Goal: Transaction & Acquisition: Purchase product/service

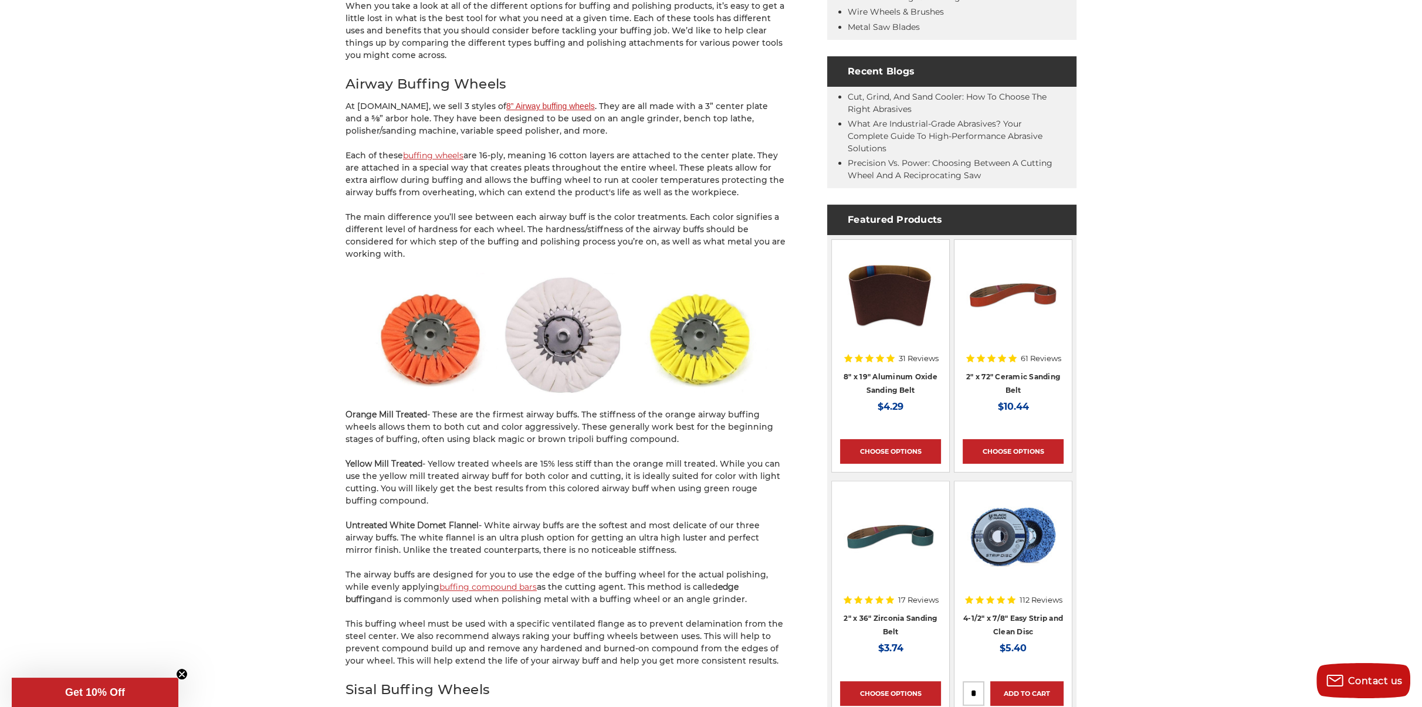
scroll to position [645, 0]
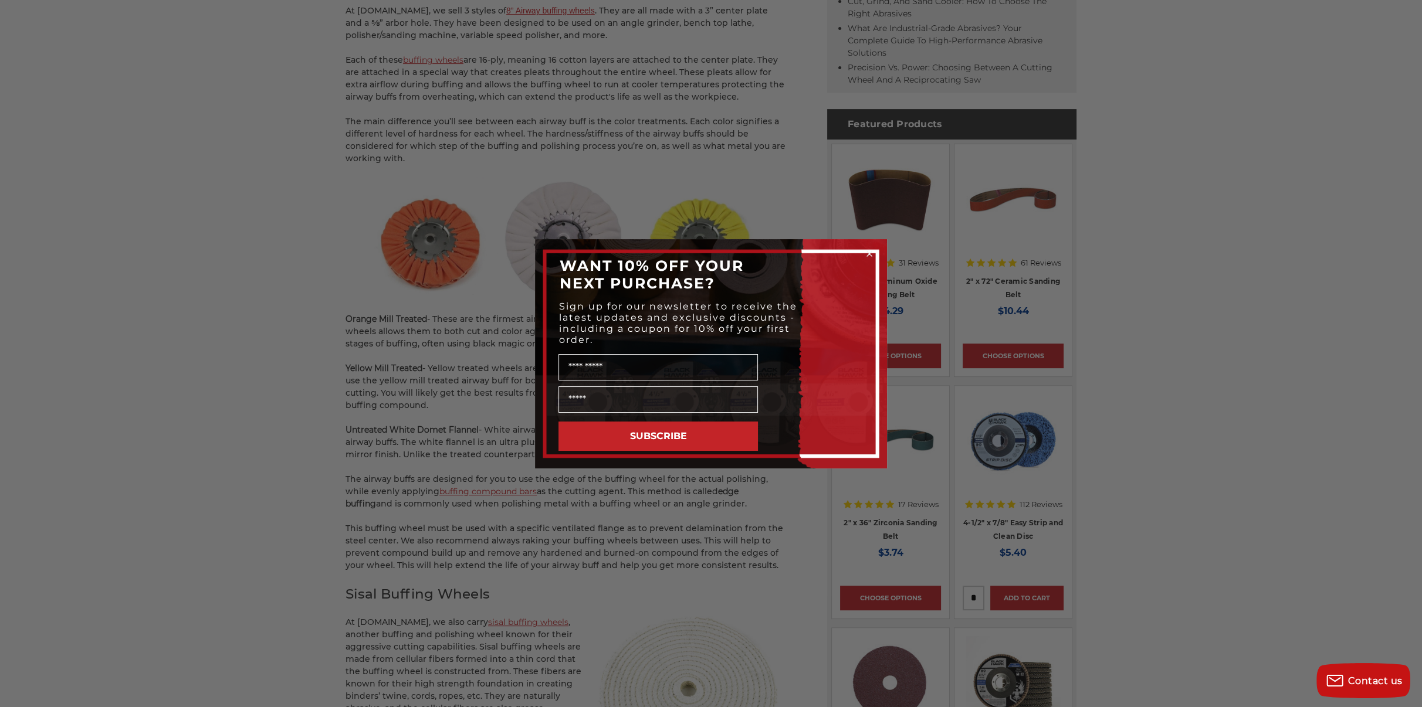
click at [868, 250] on circle "Close dialog" at bounding box center [869, 253] width 11 height 11
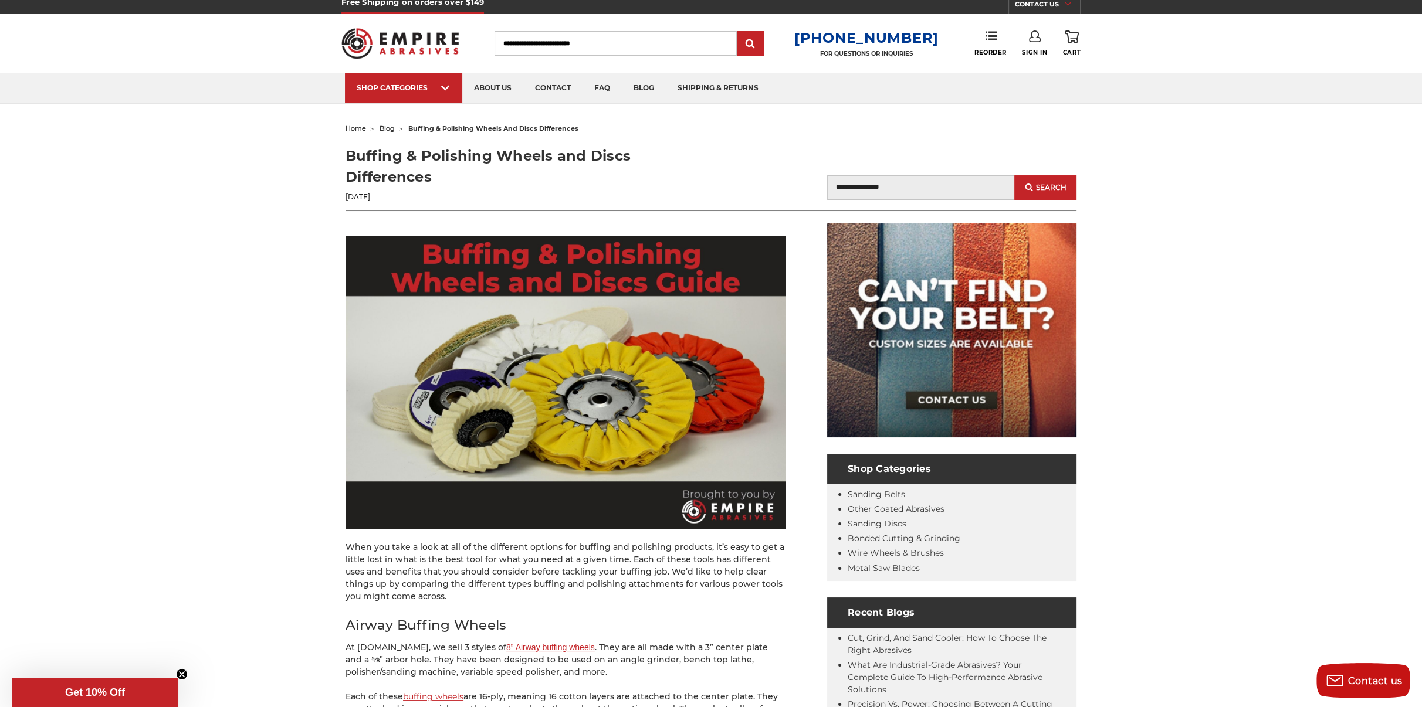
scroll to position [0, 0]
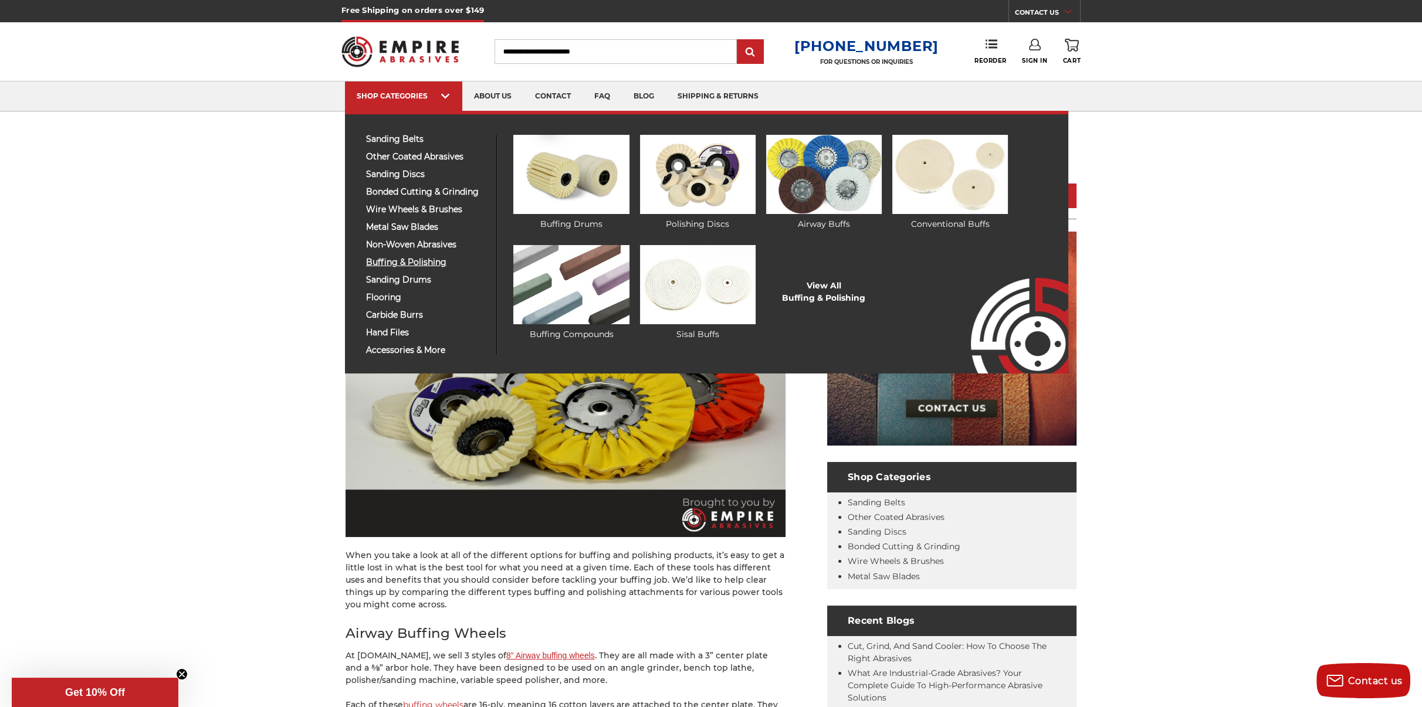
click at [406, 262] on span "buffing & polishing" at bounding box center [426, 262] width 121 height 9
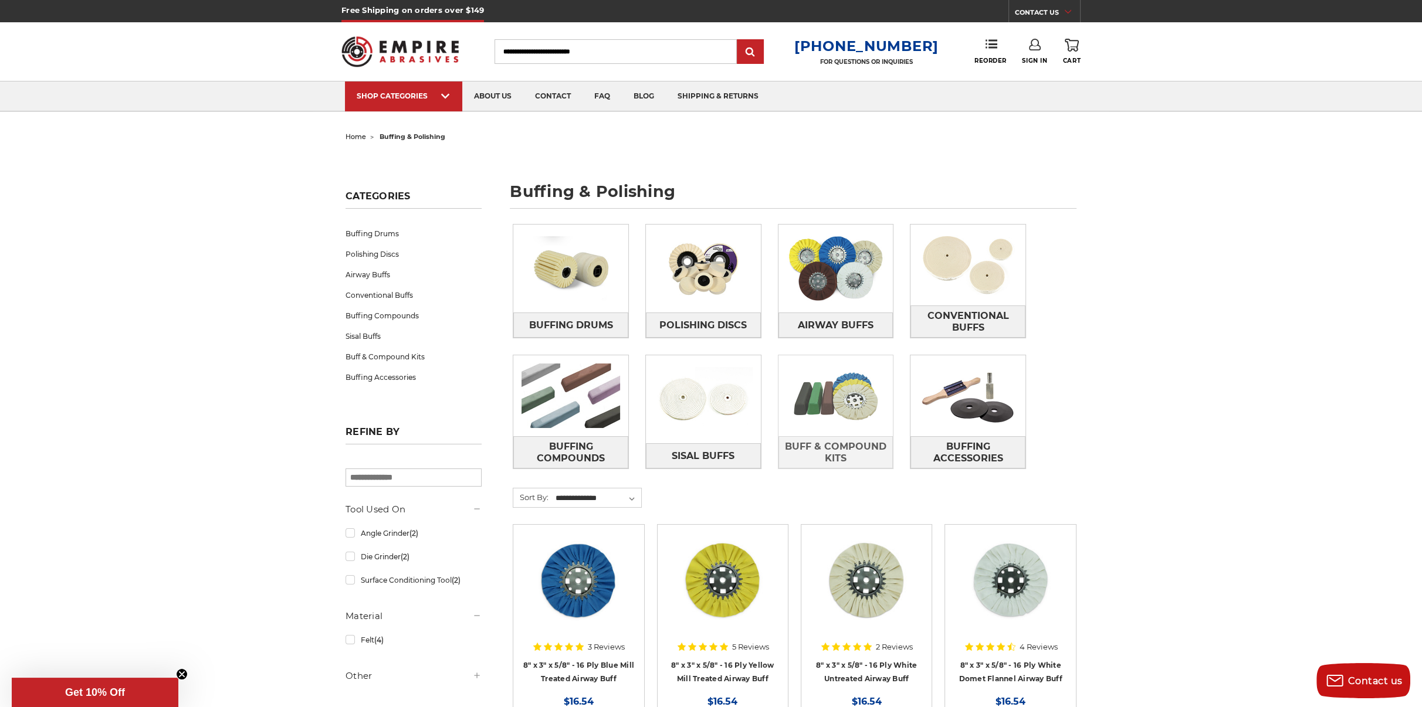
click at [812, 406] on img at bounding box center [835, 395] width 115 height 81
click at [594, 391] on img at bounding box center [570, 395] width 115 height 81
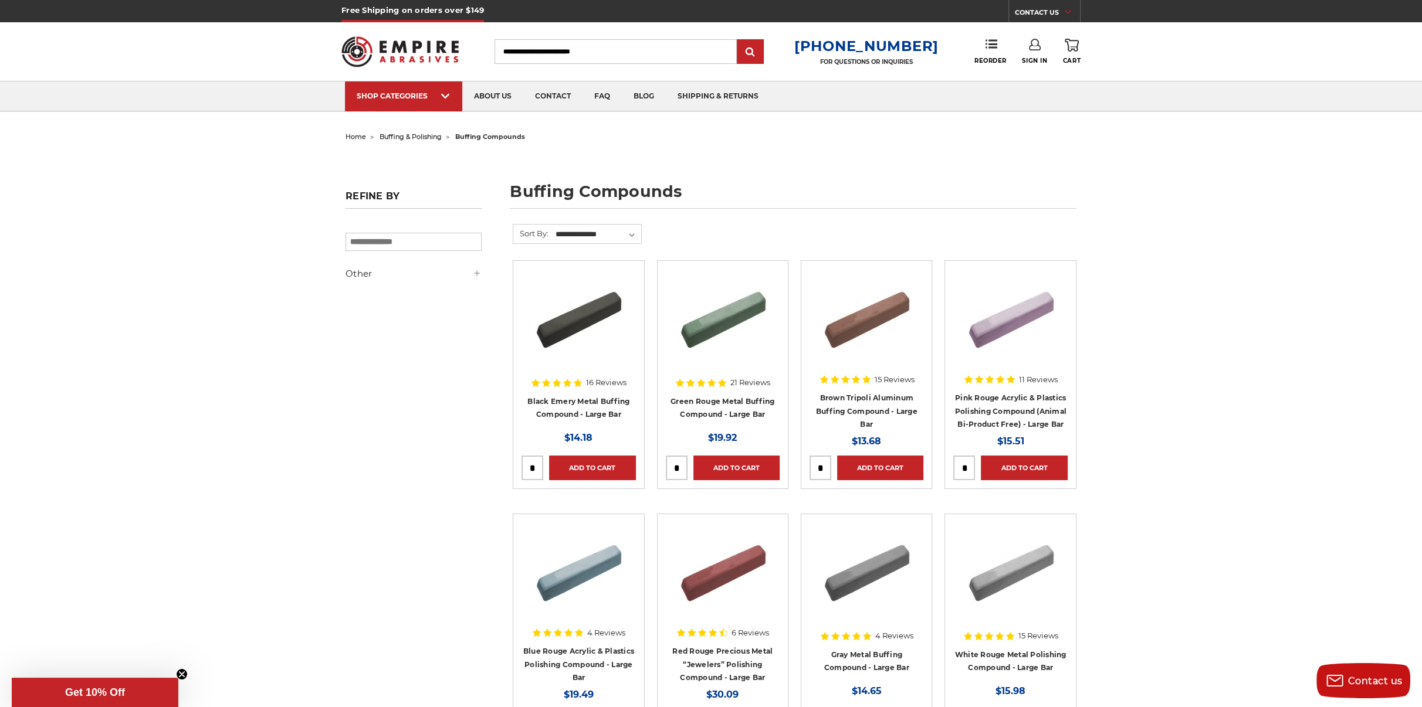
click at [598, 324] on img at bounding box center [578, 316] width 94 height 94
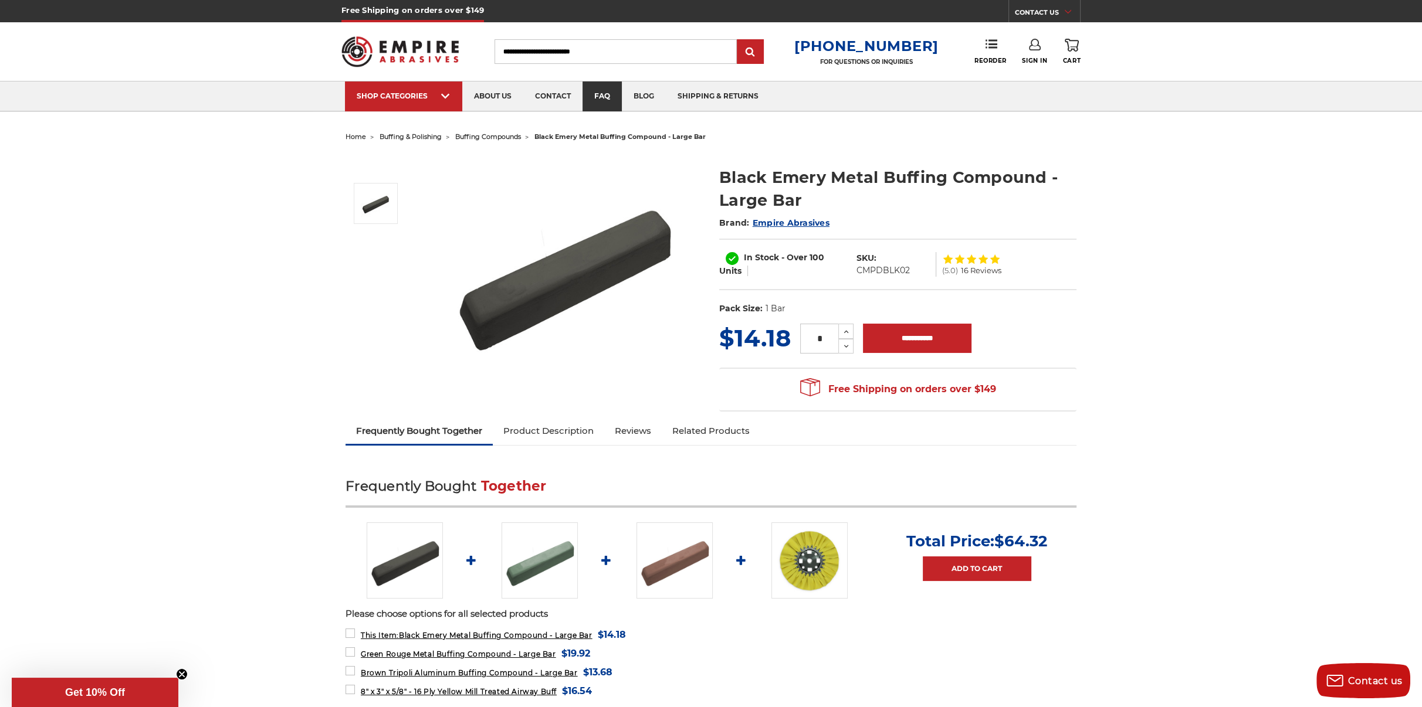
click at [604, 99] on link "faq" at bounding box center [601, 97] width 39 height 30
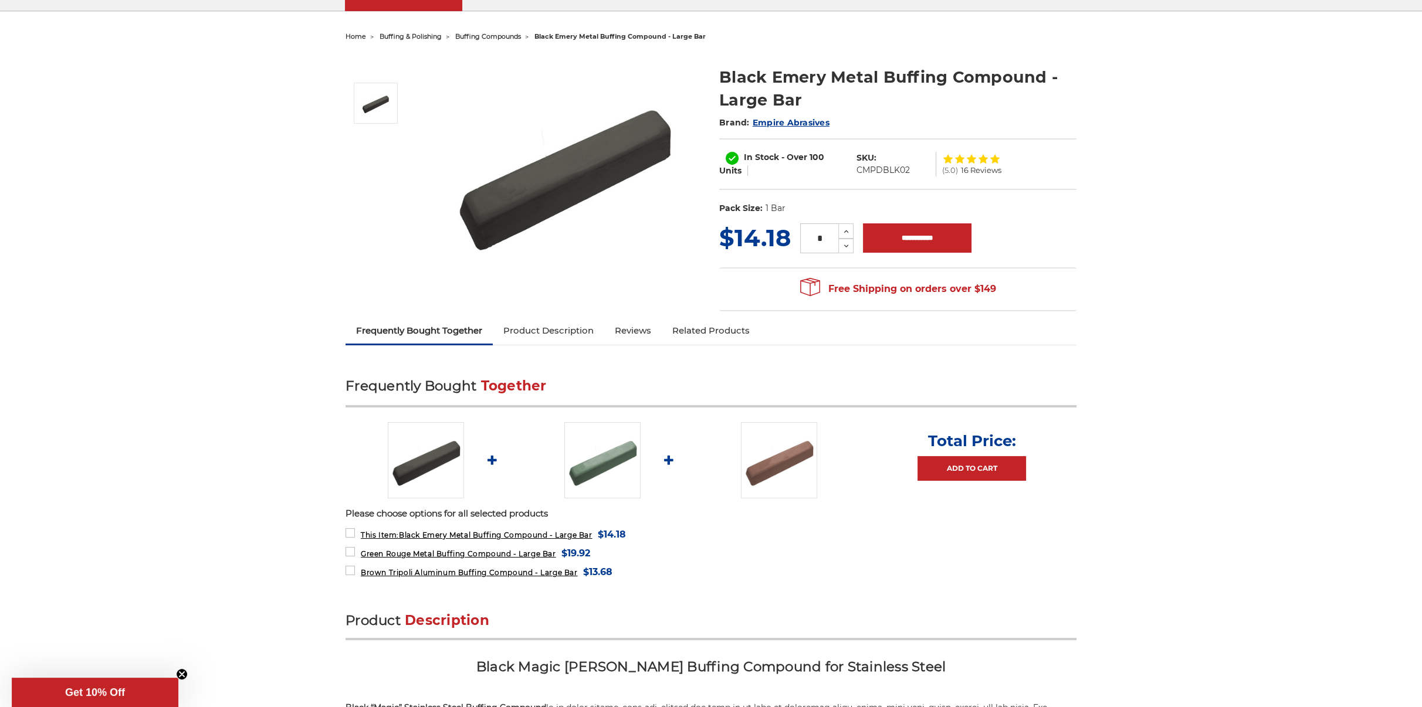
scroll to position [176, 0]
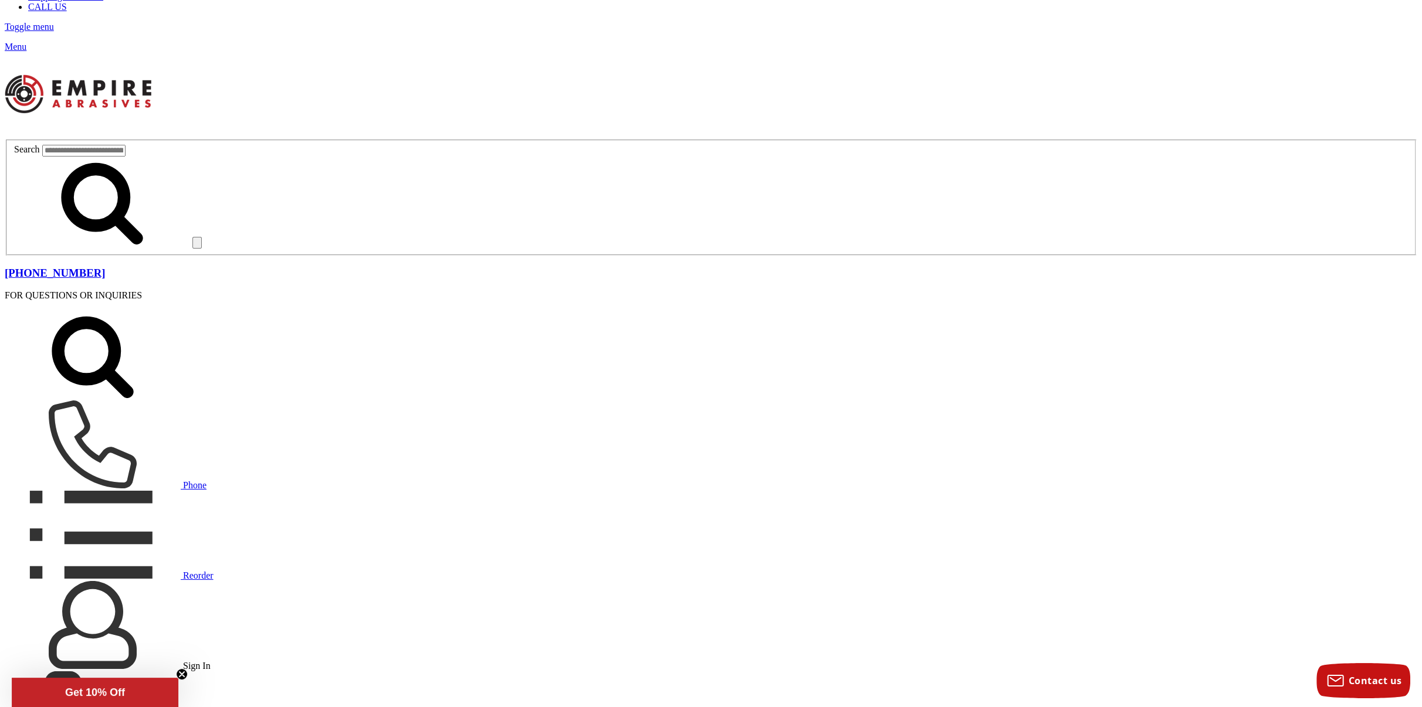
scroll to position [176, 0]
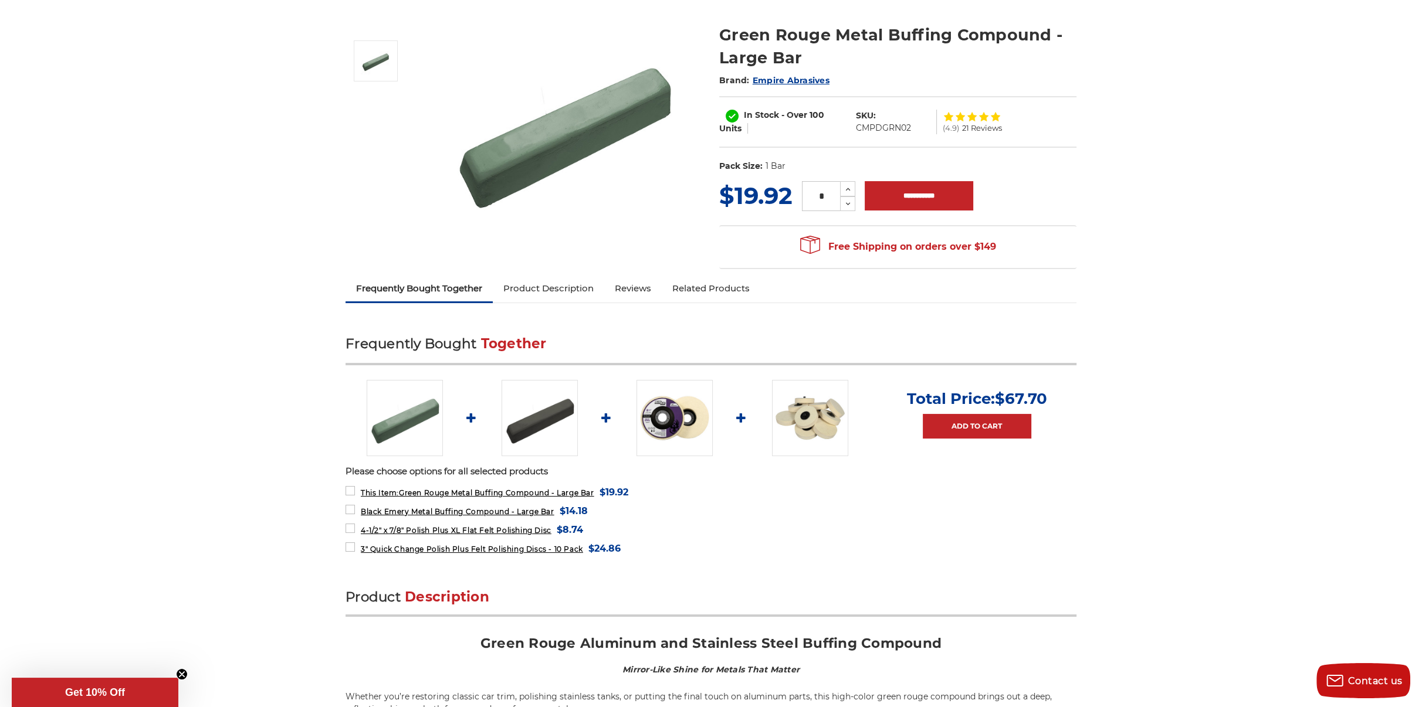
scroll to position [117, 0]
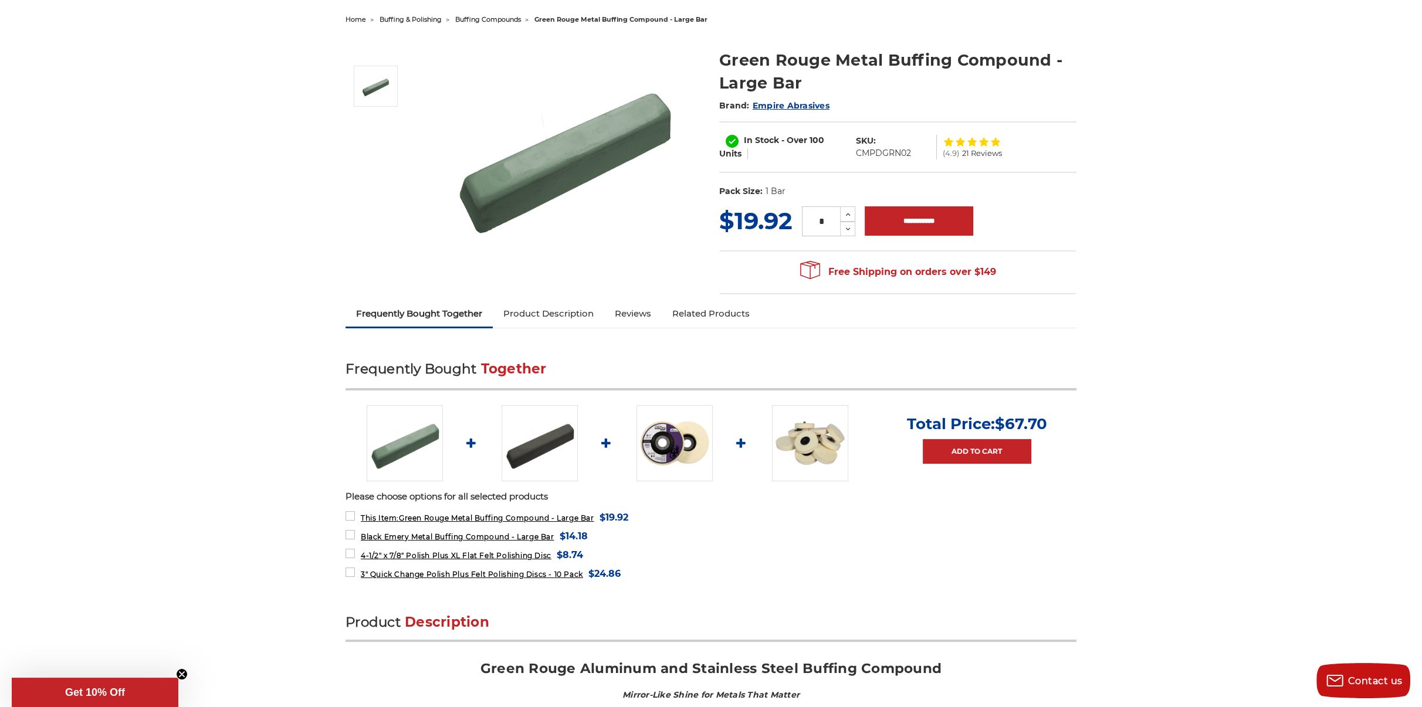
click at [680, 445] on img at bounding box center [674, 443] width 76 height 76
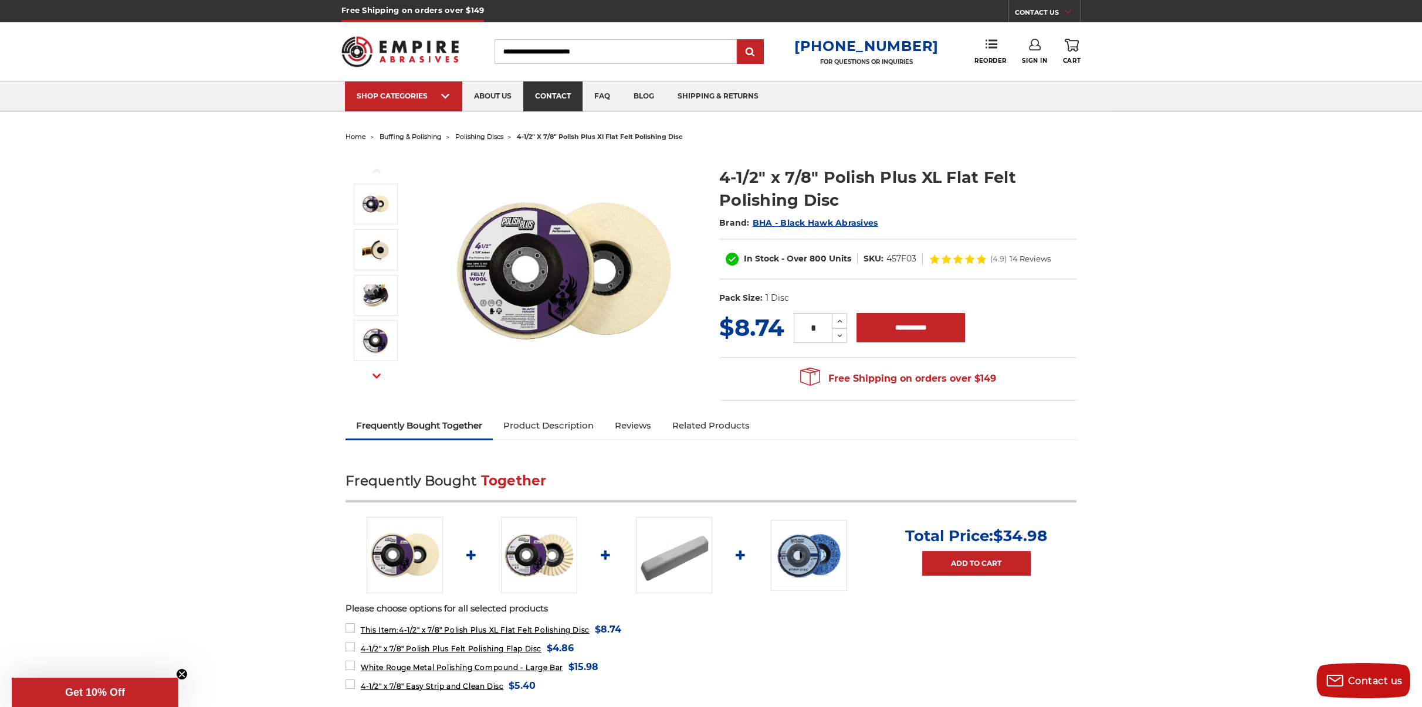
click at [556, 100] on link "contact" at bounding box center [552, 97] width 59 height 30
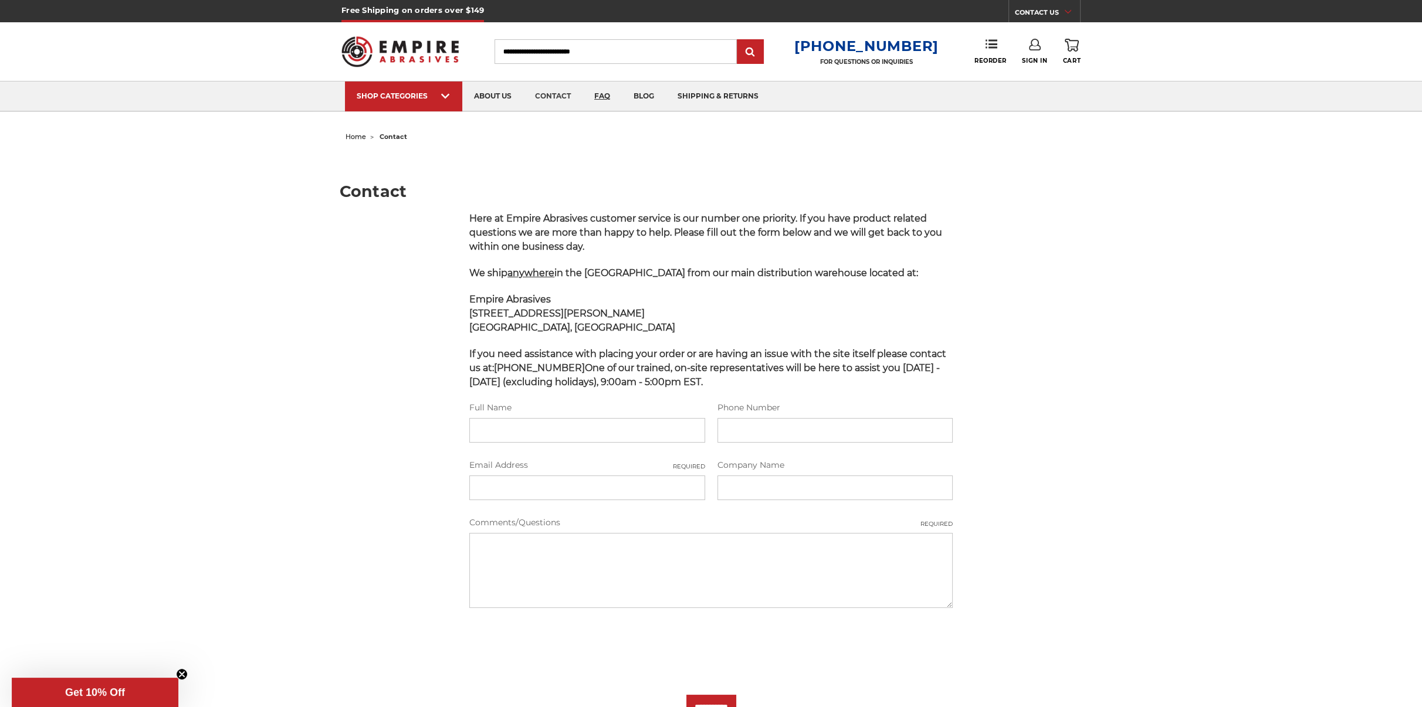
click at [604, 97] on link "faq" at bounding box center [601, 97] width 39 height 30
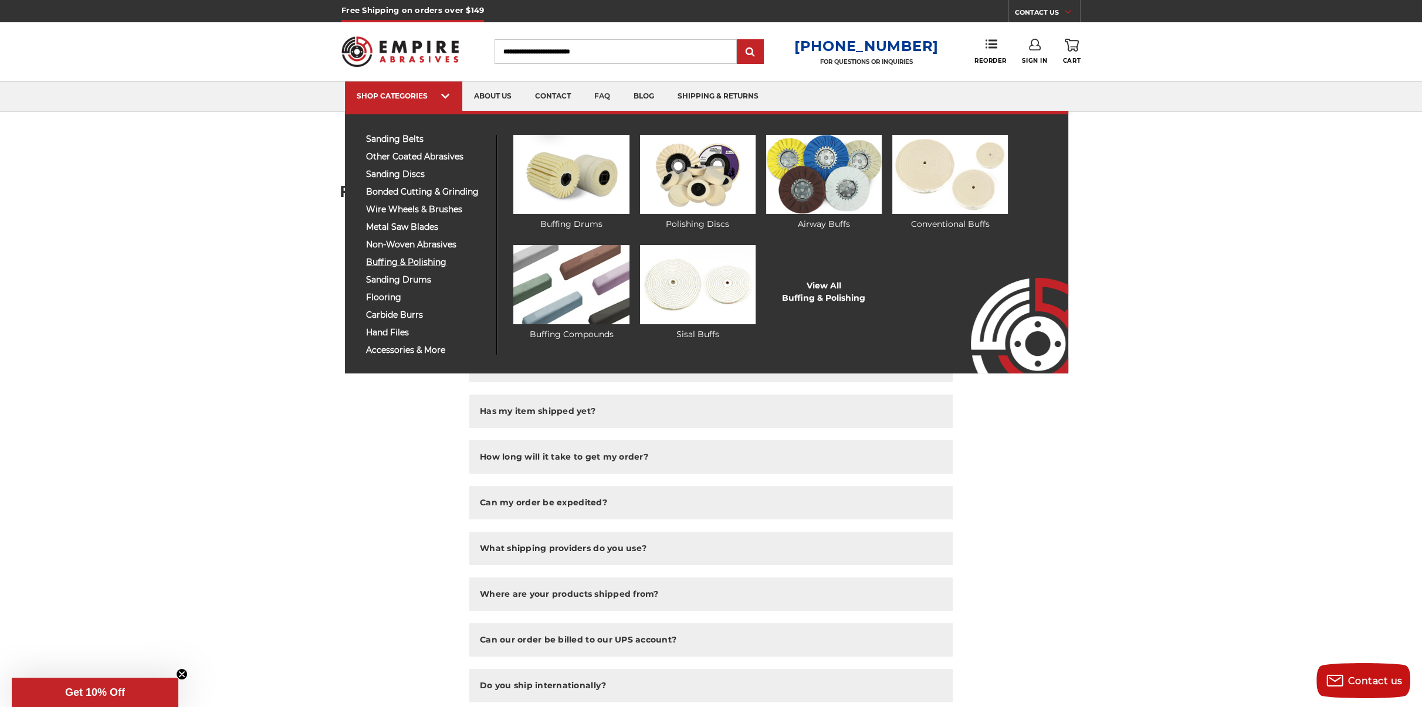
click at [395, 259] on span "buffing & polishing" at bounding box center [426, 262] width 121 height 9
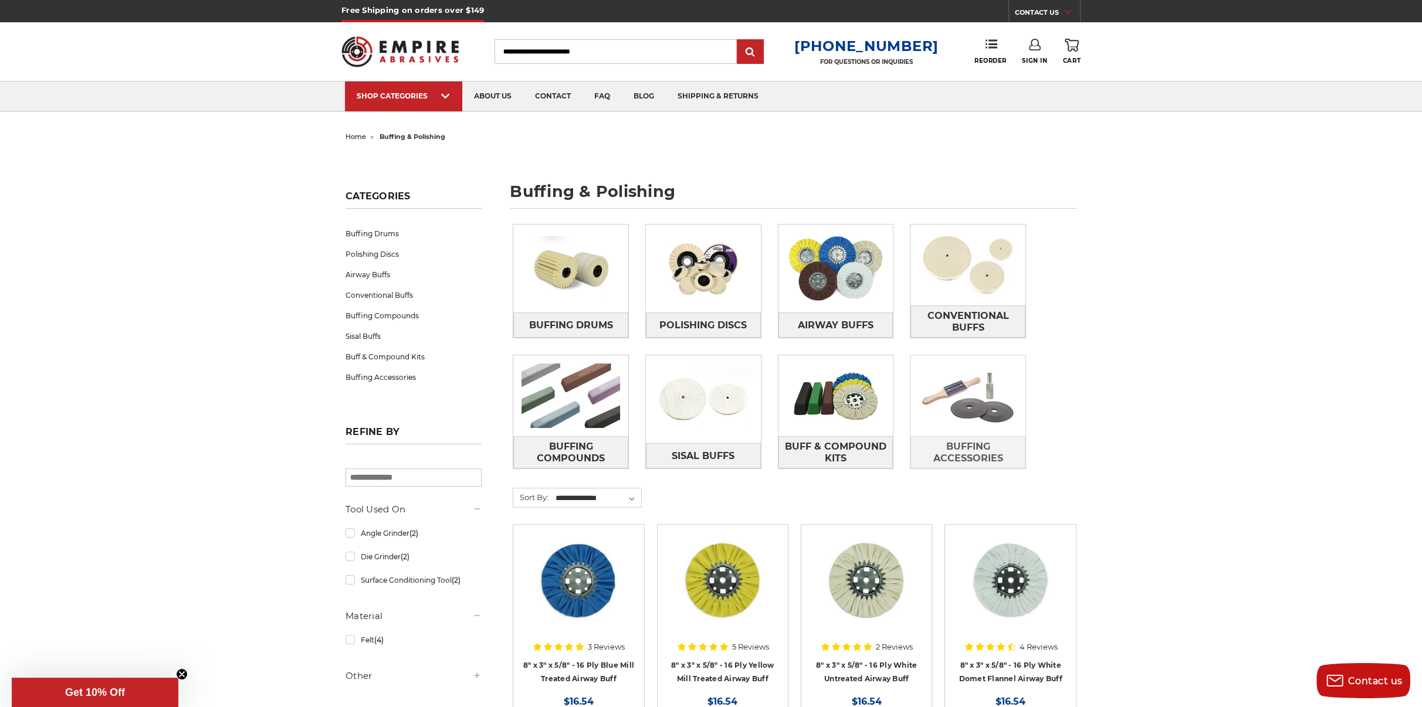
click at [974, 382] on img at bounding box center [967, 395] width 115 height 81
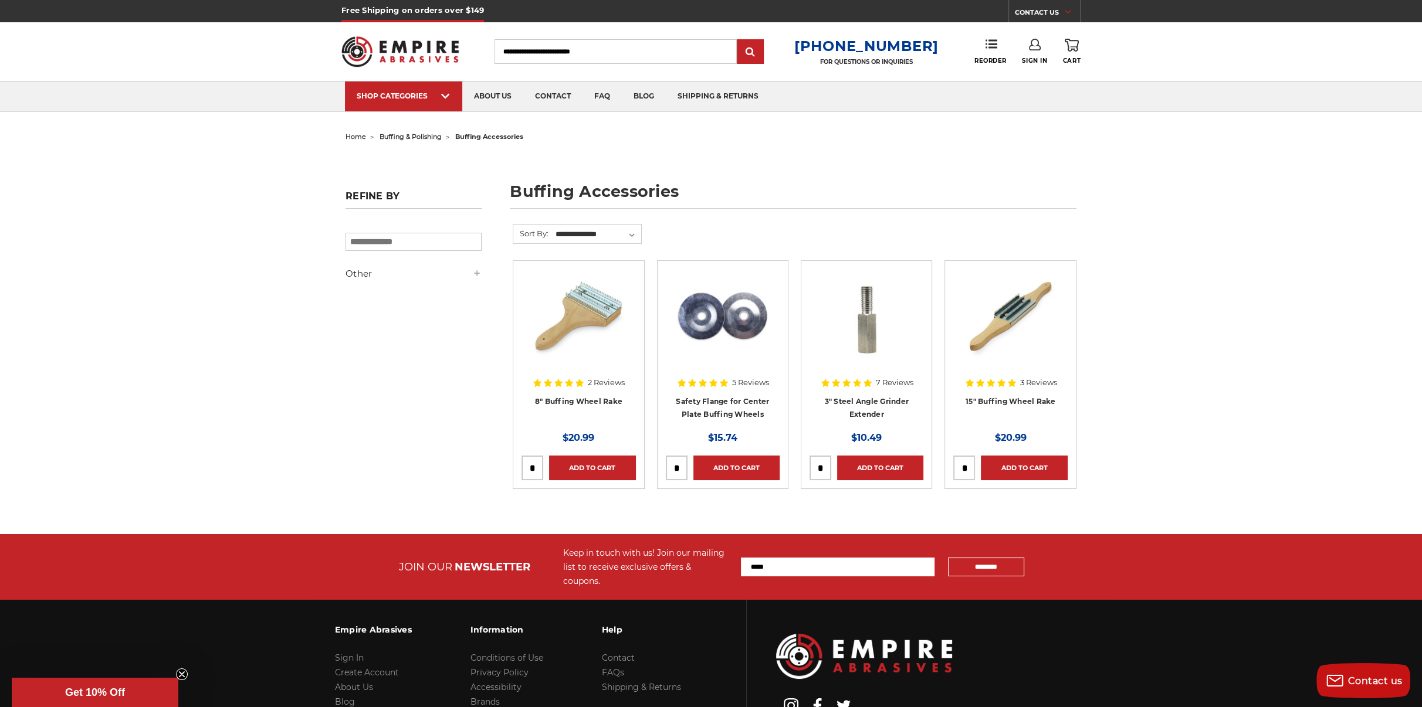
click at [561, 328] on img at bounding box center [578, 316] width 94 height 94
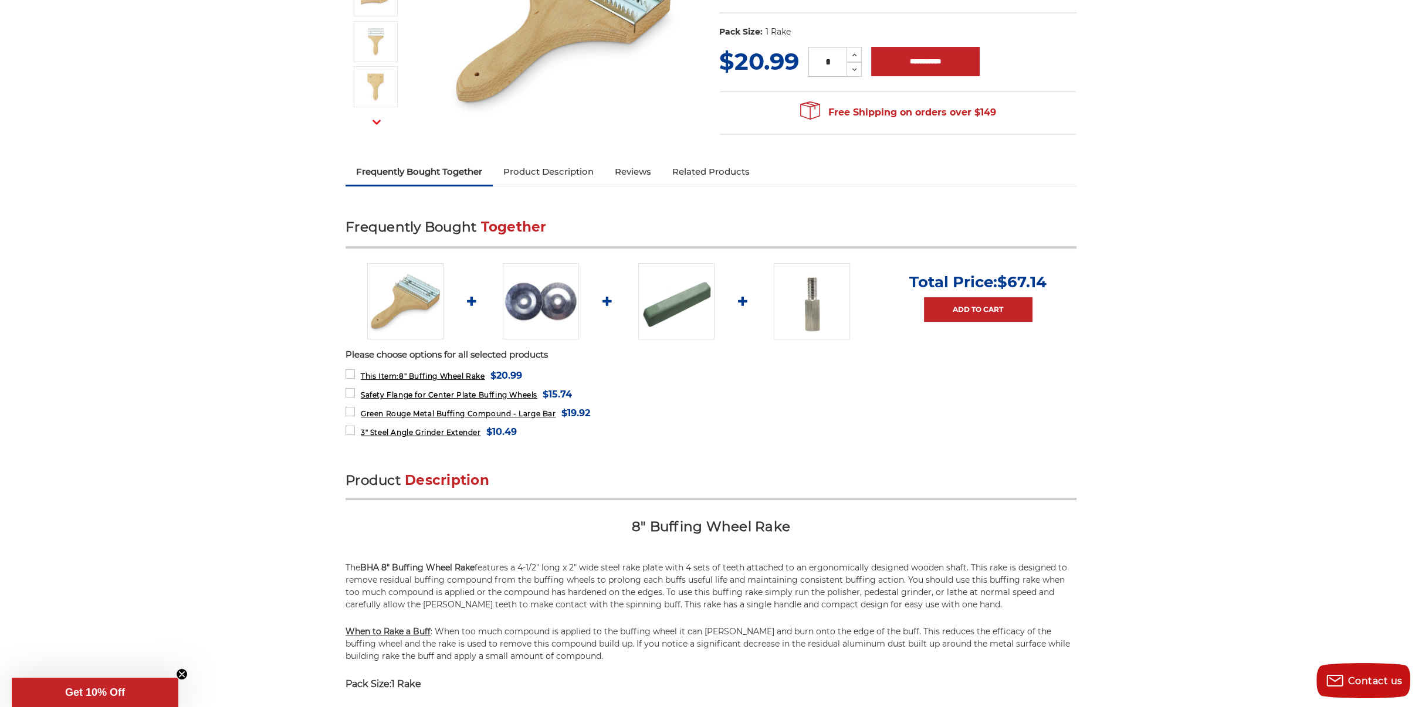
scroll to position [235, 0]
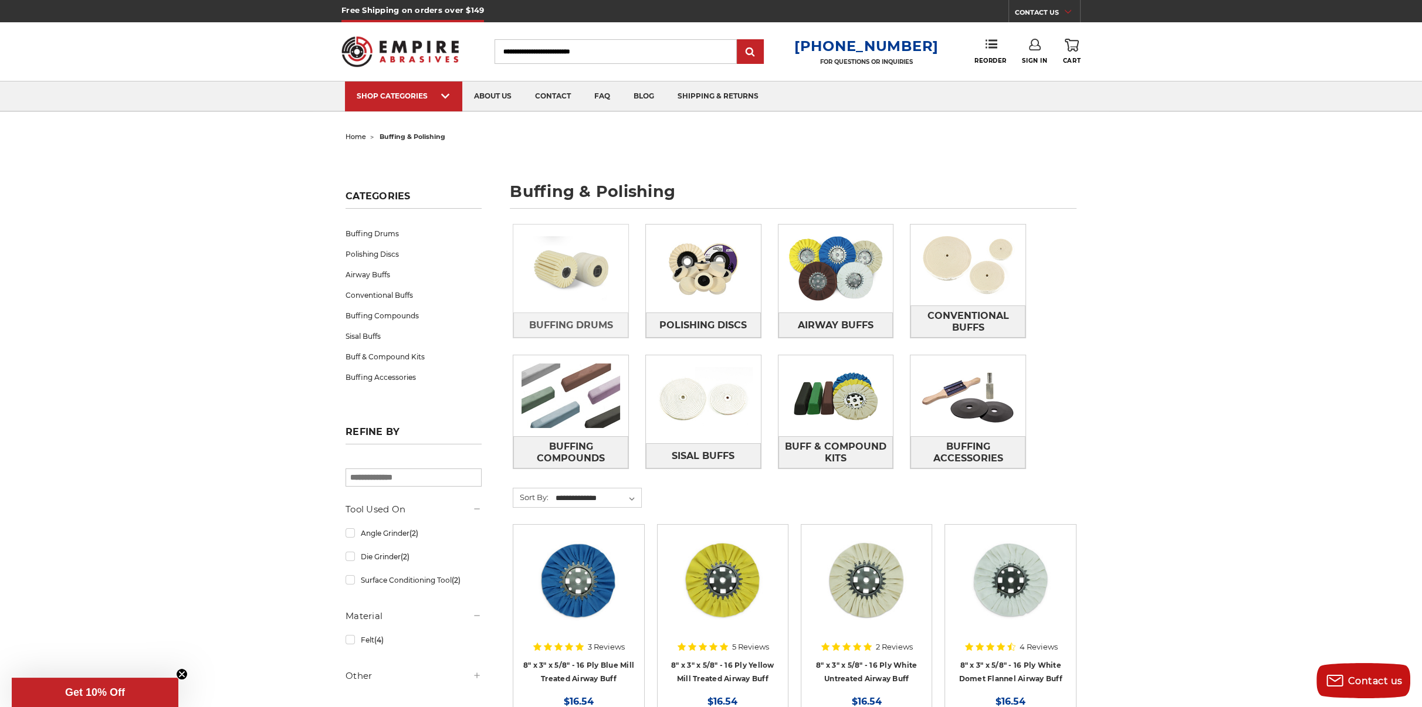
click at [585, 274] on img at bounding box center [570, 268] width 115 height 81
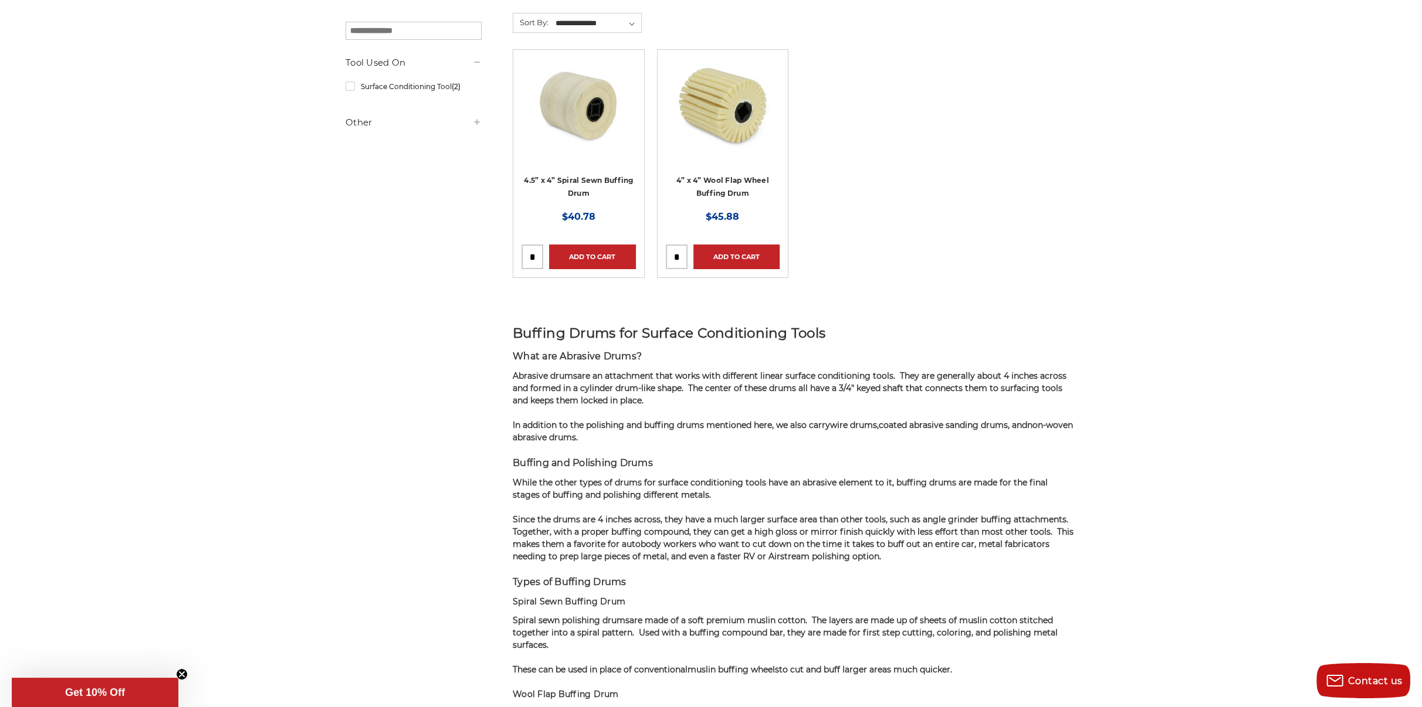
scroll to position [235, 0]
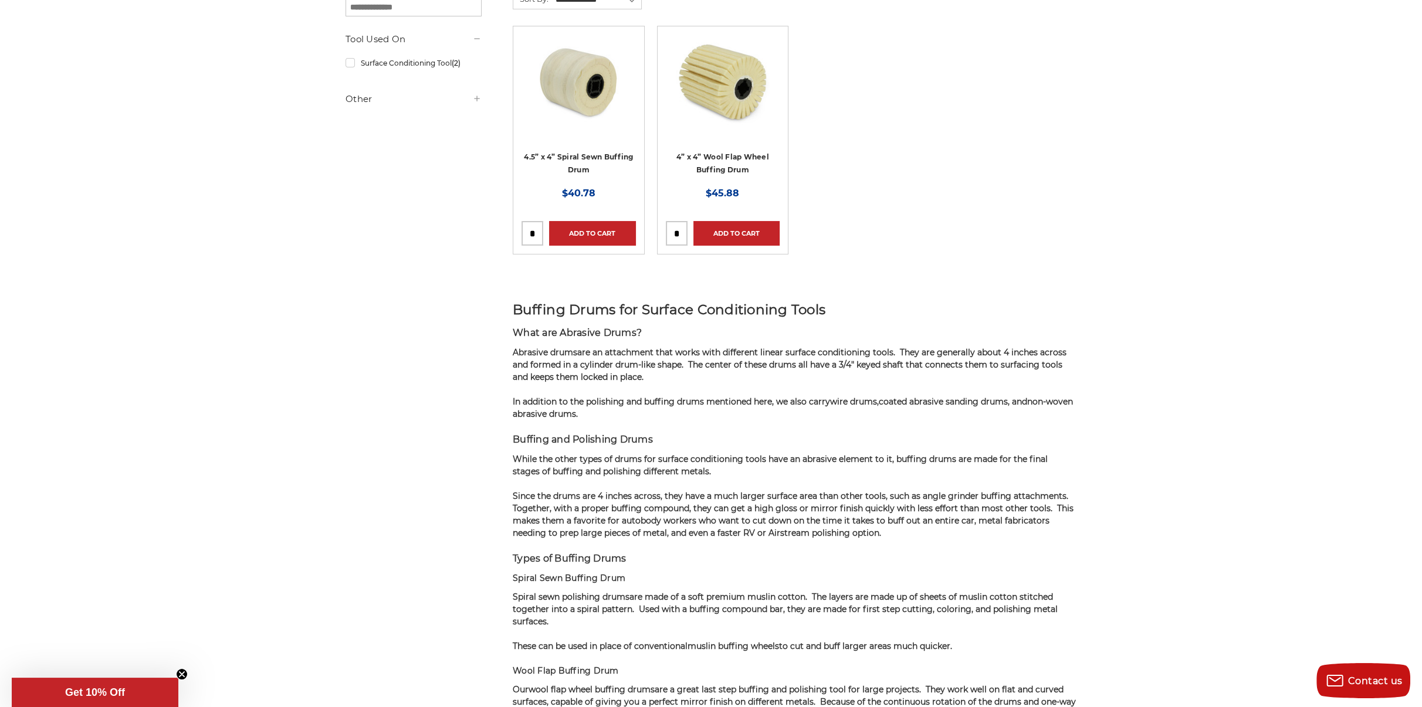
click at [875, 234] on circle "Close dialog" at bounding box center [876, 237] width 11 height 11
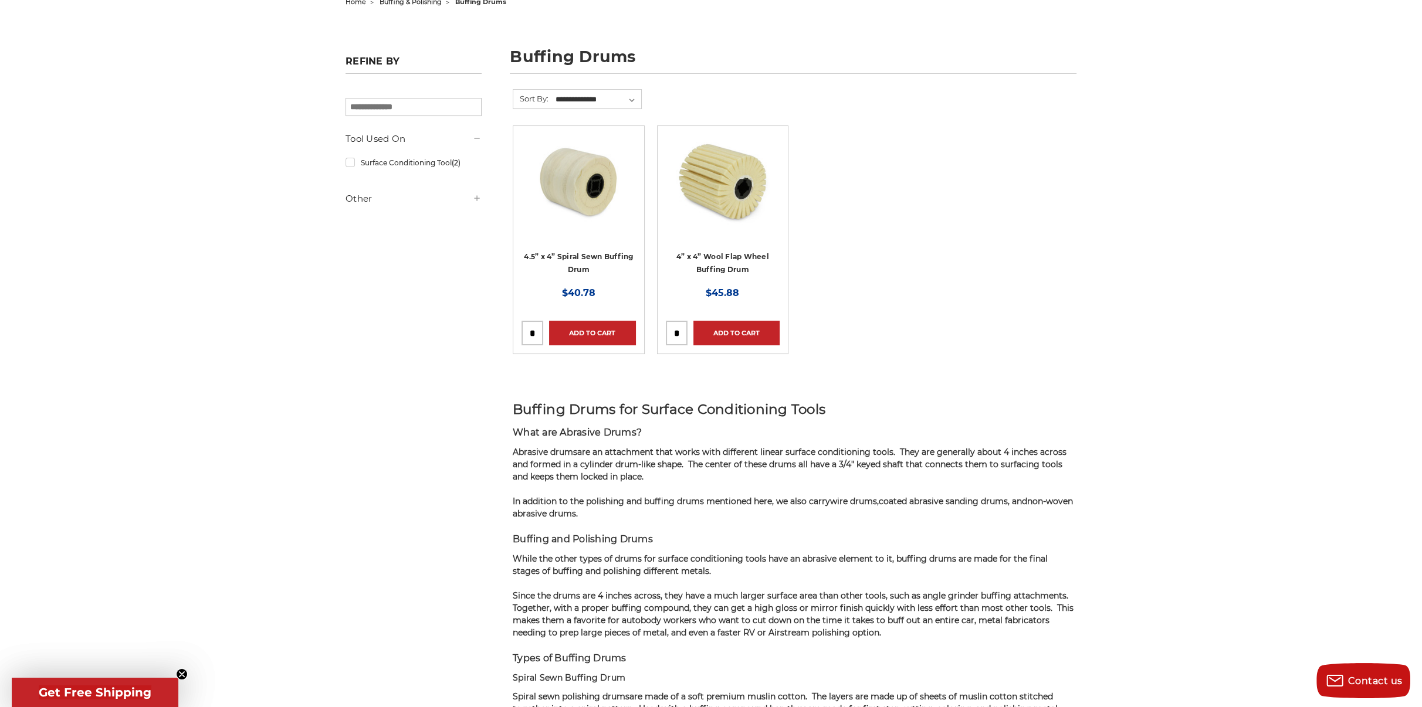
scroll to position [117, 0]
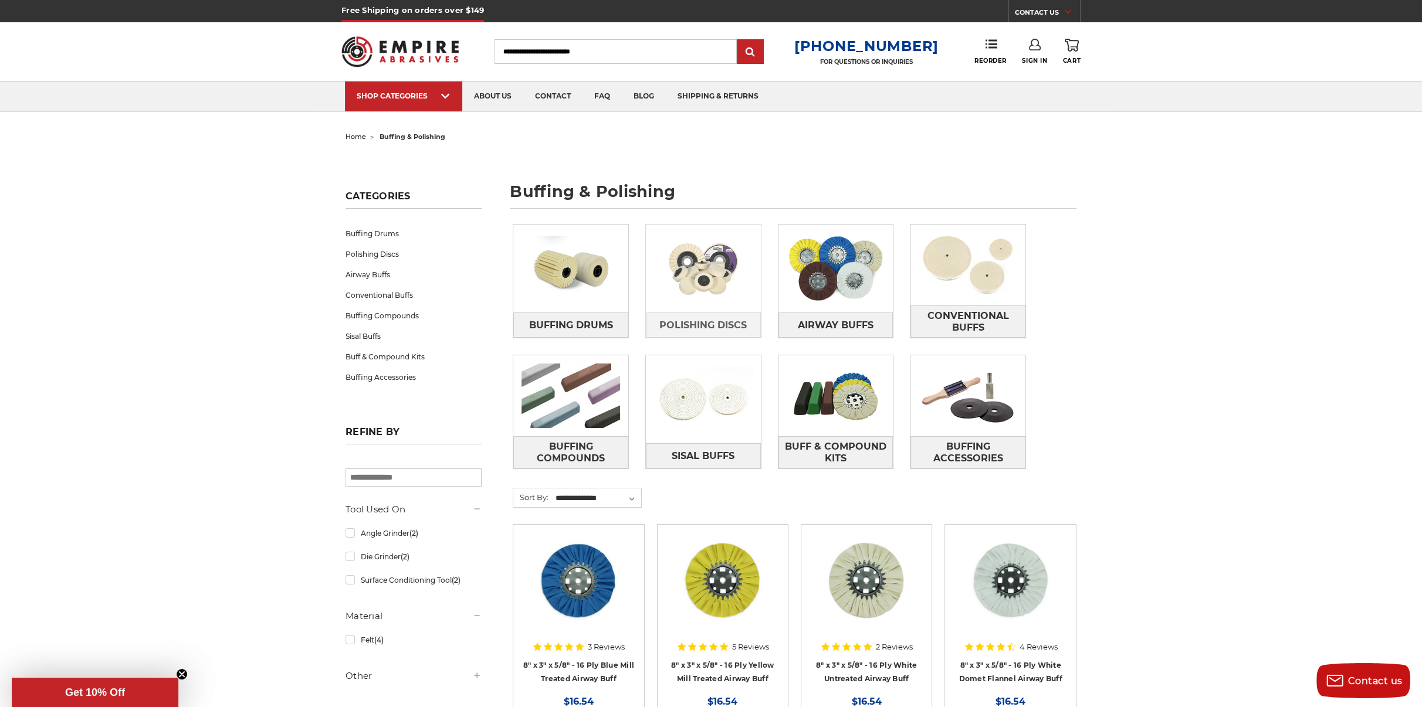
click at [690, 274] on img at bounding box center [703, 268] width 115 height 81
click at [692, 409] on img at bounding box center [703, 399] width 115 height 81
click at [855, 400] on img at bounding box center [835, 395] width 115 height 81
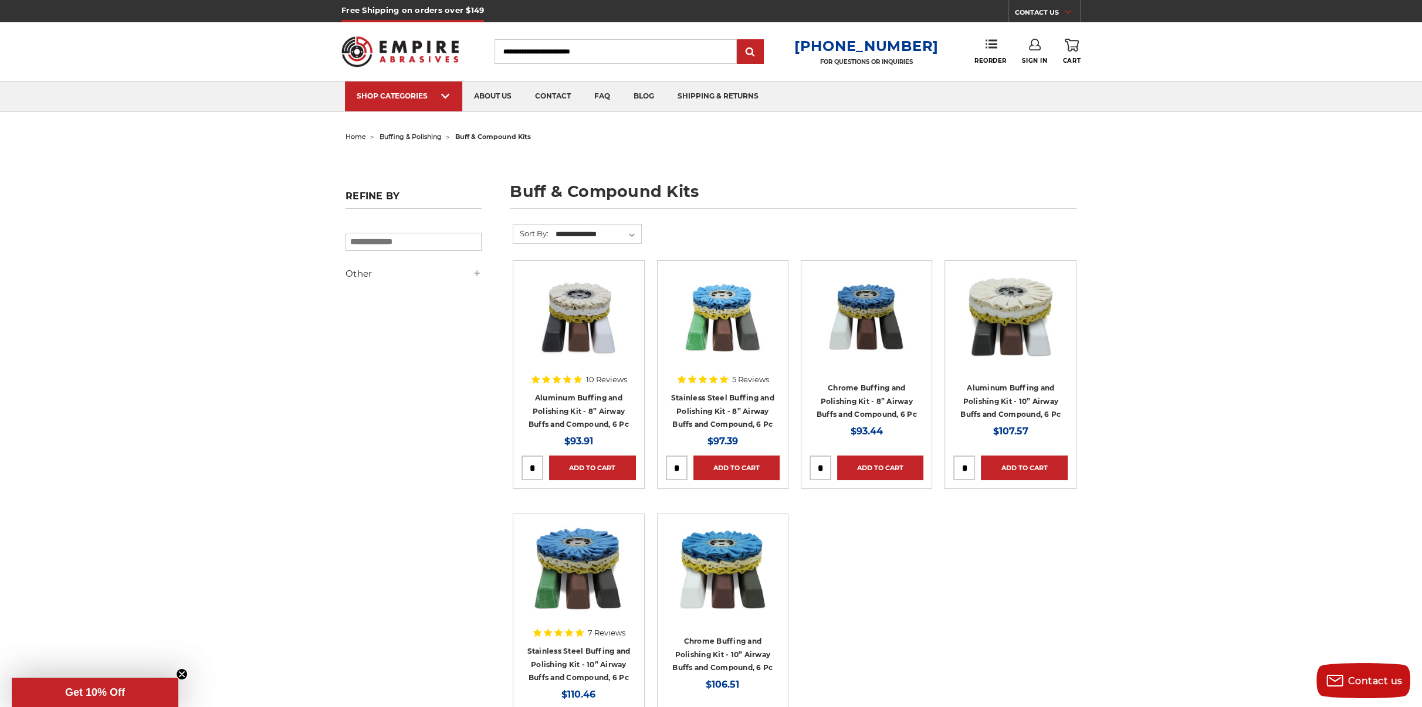
click at [593, 343] on img at bounding box center [578, 316] width 94 height 94
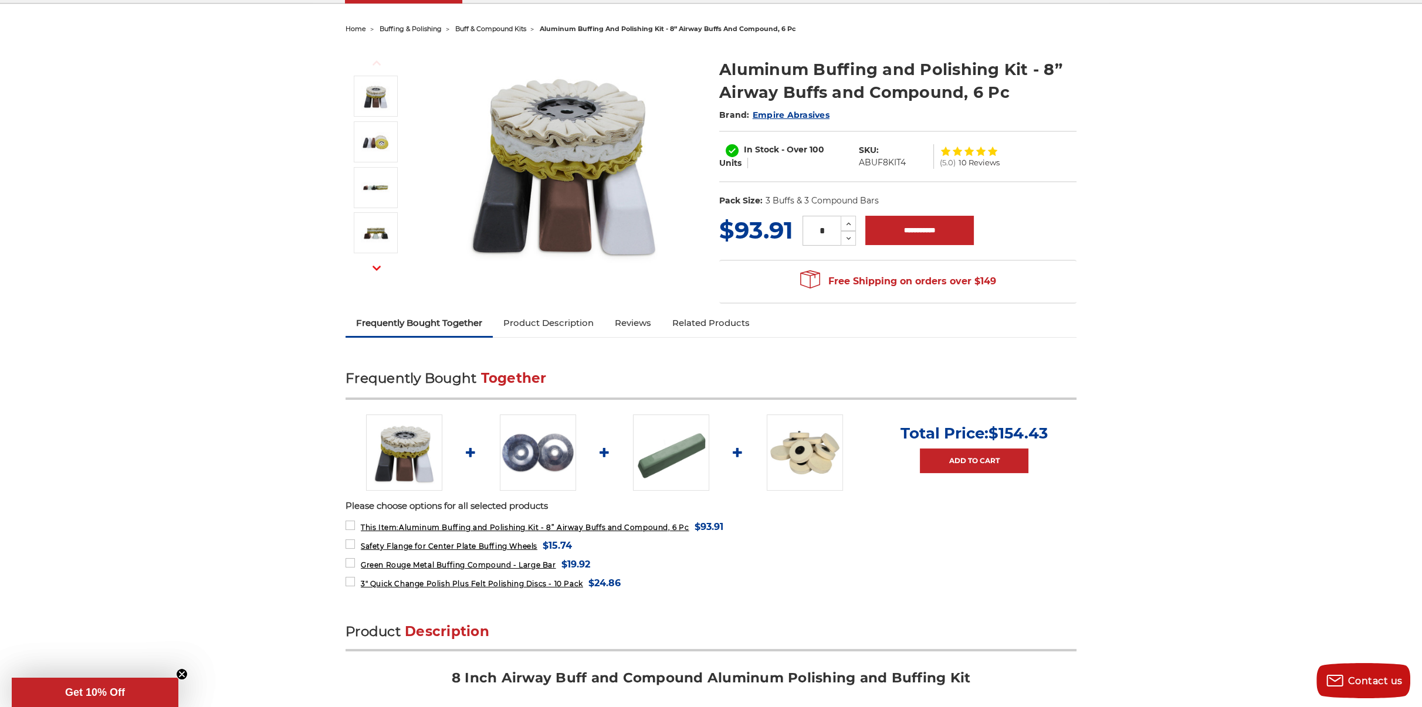
scroll to position [59, 0]
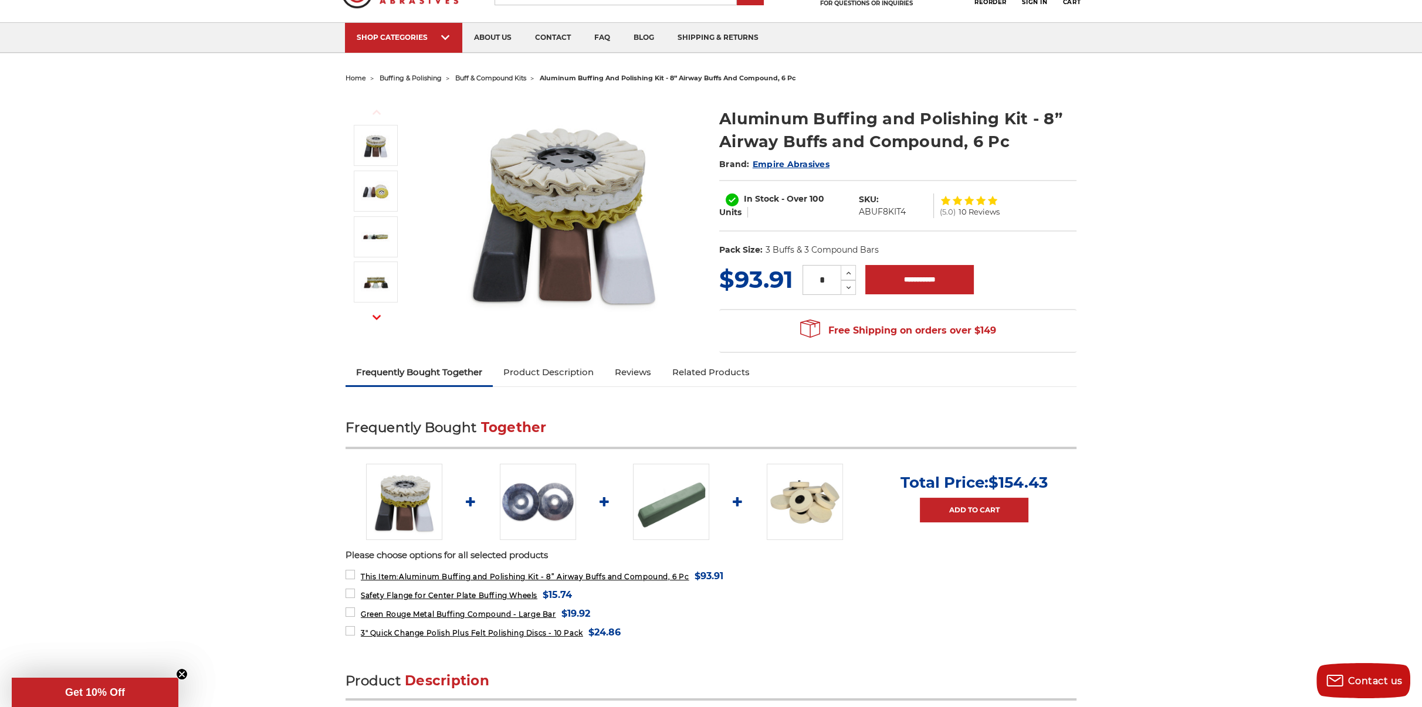
click at [578, 375] on link "Product Description" at bounding box center [548, 373] width 111 height 26
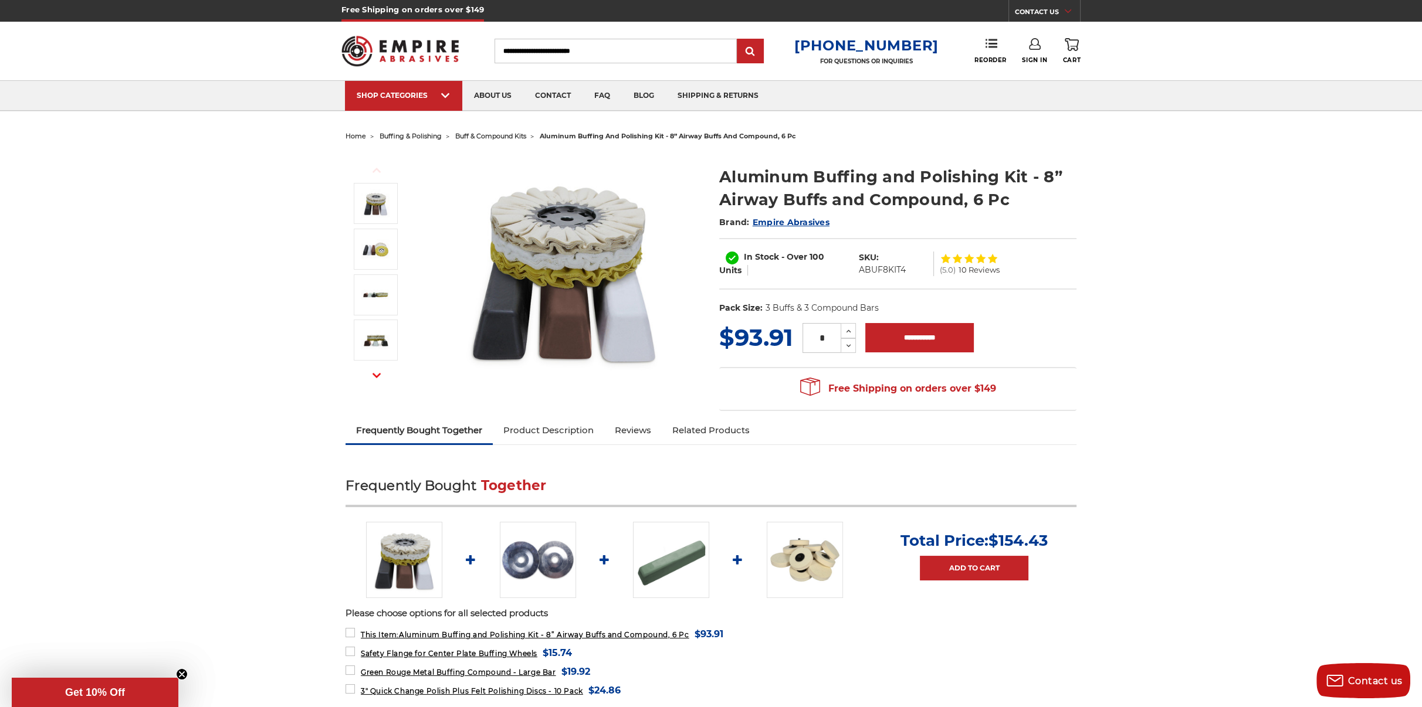
scroll to position [0, 0]
